Goal: Information Seeking & Learning: Find specific fact

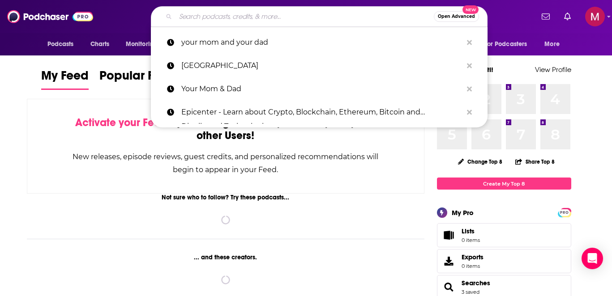
click at [378, 20] on input "Search podcasts, credits, & more..." at bounding box center [304, 16] width 258 height 14
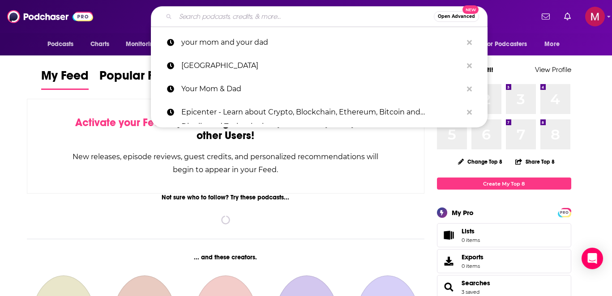
paste input "245108112"
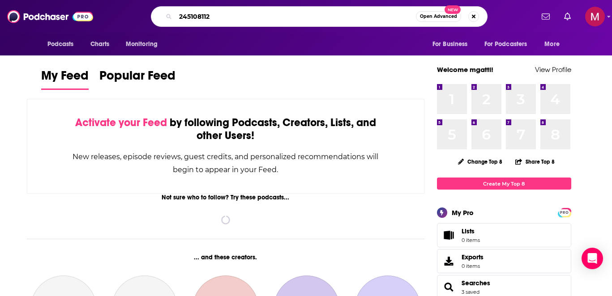
type input "245108112"
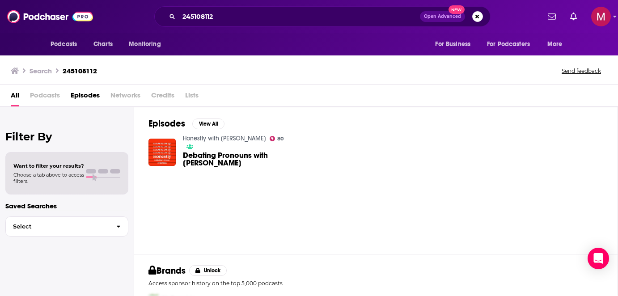
click at [206, 152] on span "Debating Pronouns with [PERSON_NAME]" at bounding box center [238, 159] width 110 height 15
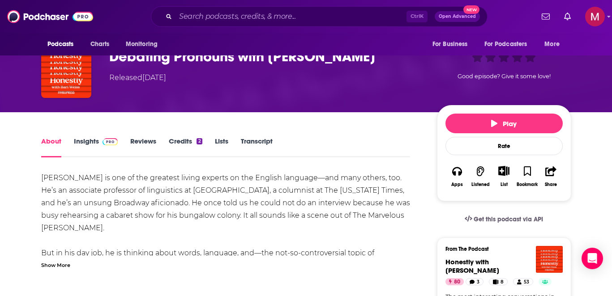
scroll to position [65, 0]
